Goal: Task Accomplishment & Management: Use online tool/utility

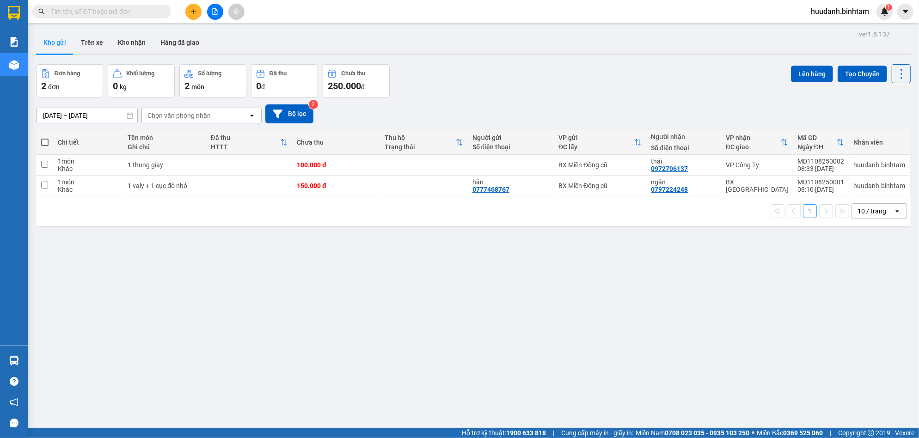
click at [871, 215] on div "10 / trang" at bounding box center [871, 211] width 29 height 9
click at [860, 265] on span "20 / trang" at bounding box center [864, 264] width 30 height 9
click at [93, 15] on input "text" at bounding box center [105, 11] width 109 height 10
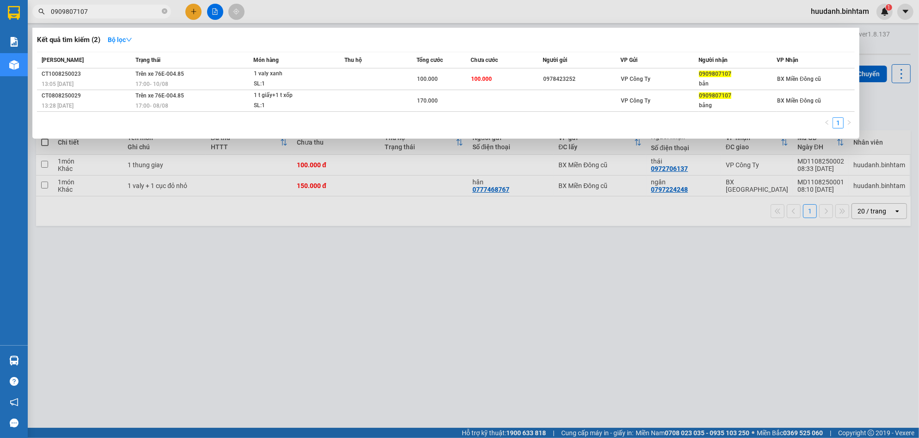
type input "0909807107"
click at [554, 254] on div at bounding box center [459, 219] width 919 height 438
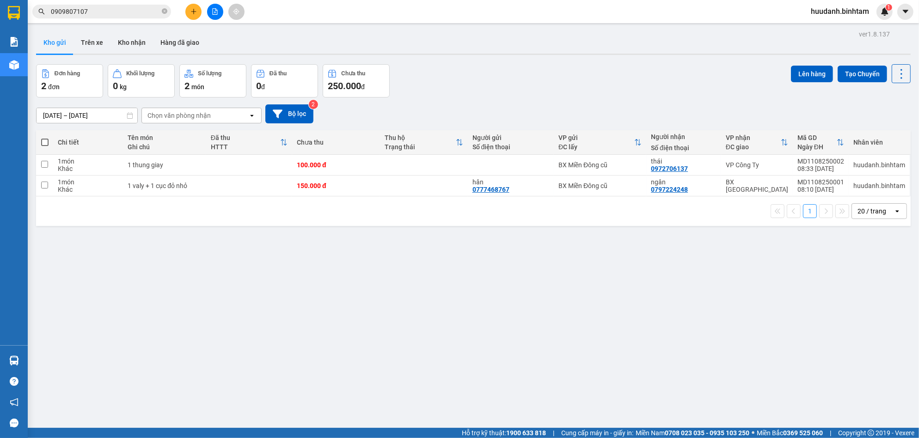
click at [402, 233] on div "ver 1.8.137 Kho gửi Trên xe Kho nhận Hàng đã giao Đơn hàng 2 đơn Khối lượng 0 k…" at bounding box center [473, 247] width 882 height 438
click at [197, 13] on button at bounding box center [193, 12] width 16 height 16
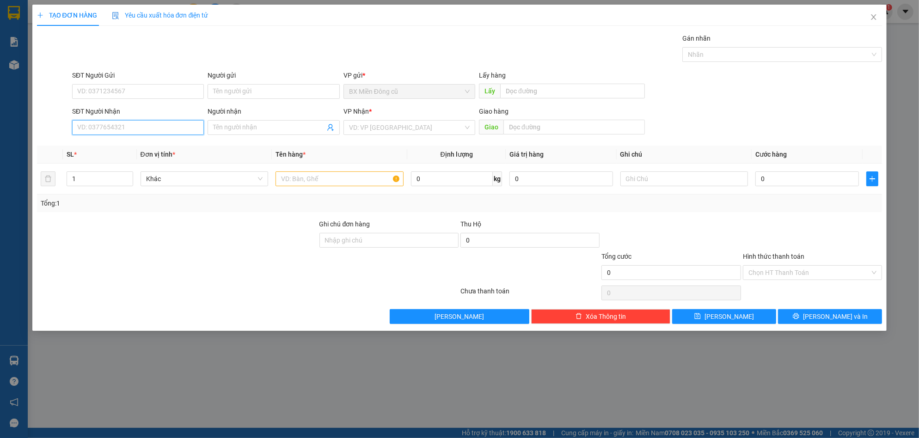
click at [156, 133] on input "SĐT Người Nhận" at bounding box center [138, 127] width 132 height 15
type input "0914039126"
click at [161, 146] on div "0914039126 - dung" at bounding box center [138, 146] width 121 height 10
type input "dung"
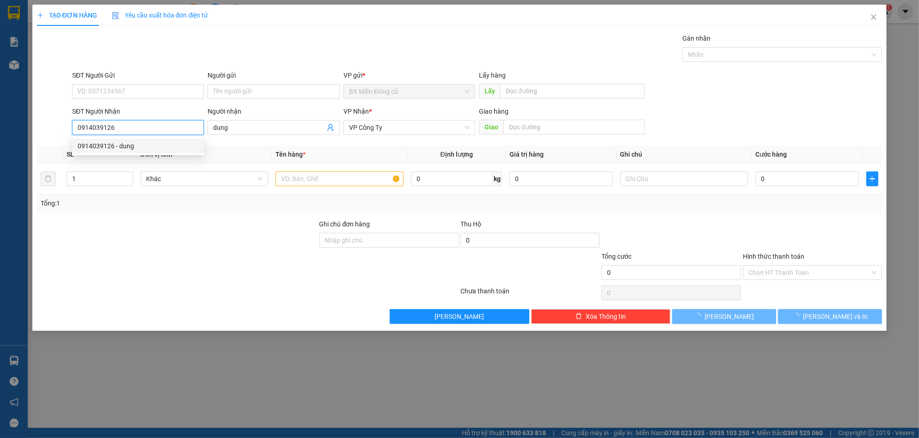
type input "70.000"
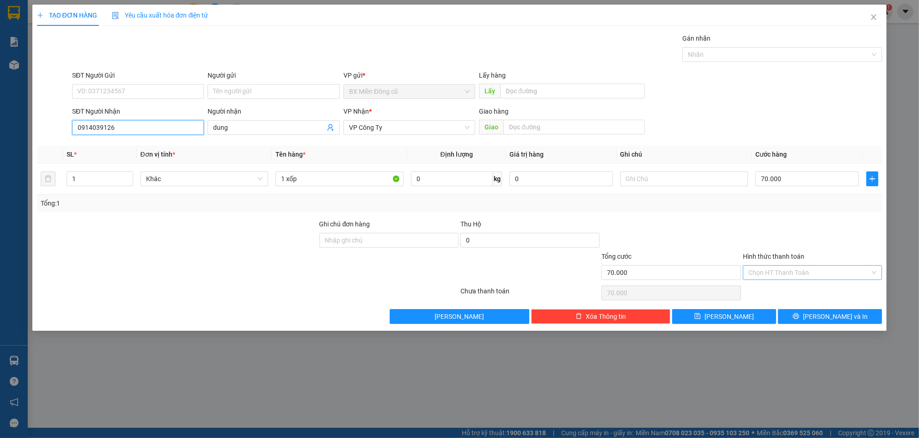
type input "0914039126"
click at [791, 275] on input "Hình thức thanh toán" at bounding box center [809, 273] width 122 height 14
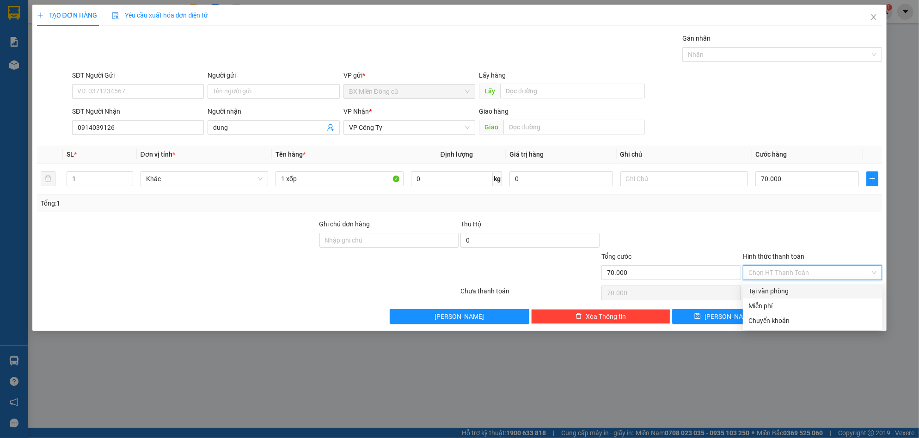
click at [765, 290] on div "Tại văn phòng" at bounding box center [812, 291] width 128 height 10
type input "0"
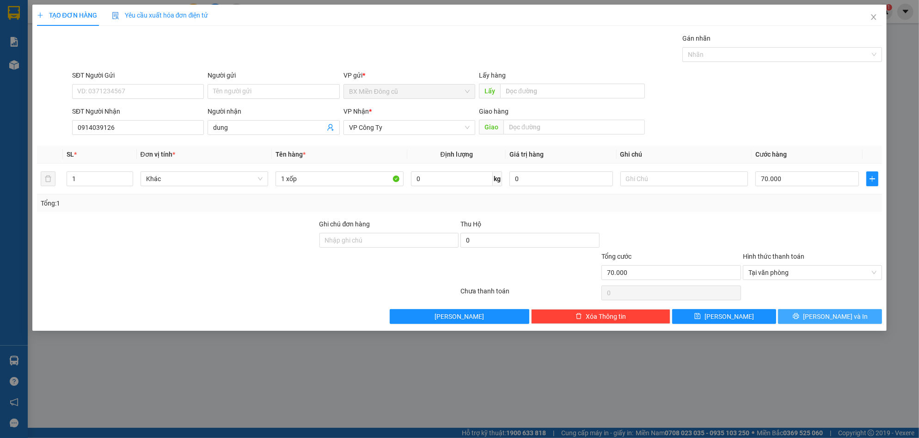
click at [803, 313] on button "[PERSON_NAME] và In" at bounding box center [830, 316] width 104 height 15
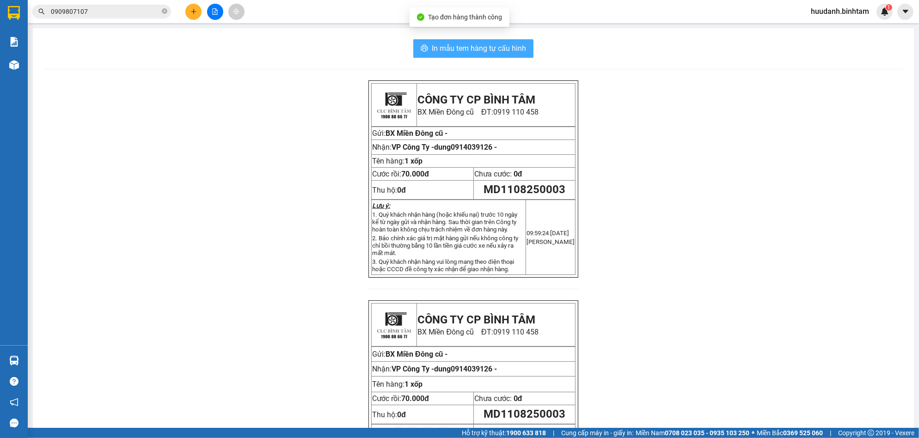
click at [483, 49] on span "In mẫu tem hàng tự cấu hình" at bounding box center [479, 49] width 94 height 12
